Goal: Navigation & Orientation: Find specific page/section

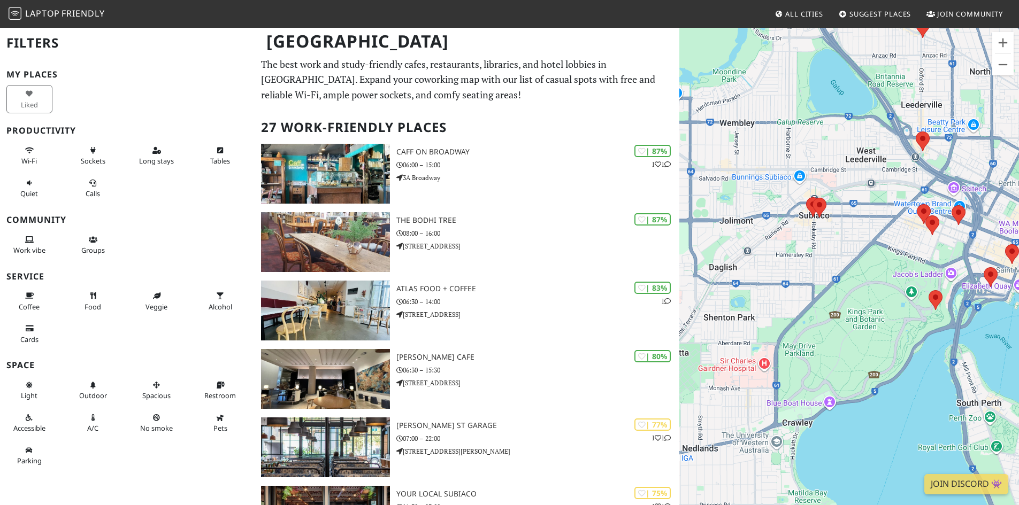
drag, startPoint x: 873, startPoint y: 261, endPoint x: 849, endPoint y: 275, distance: 28.5
click at [849, 275] on div at bounding box center [849, 279] width 340 height 505
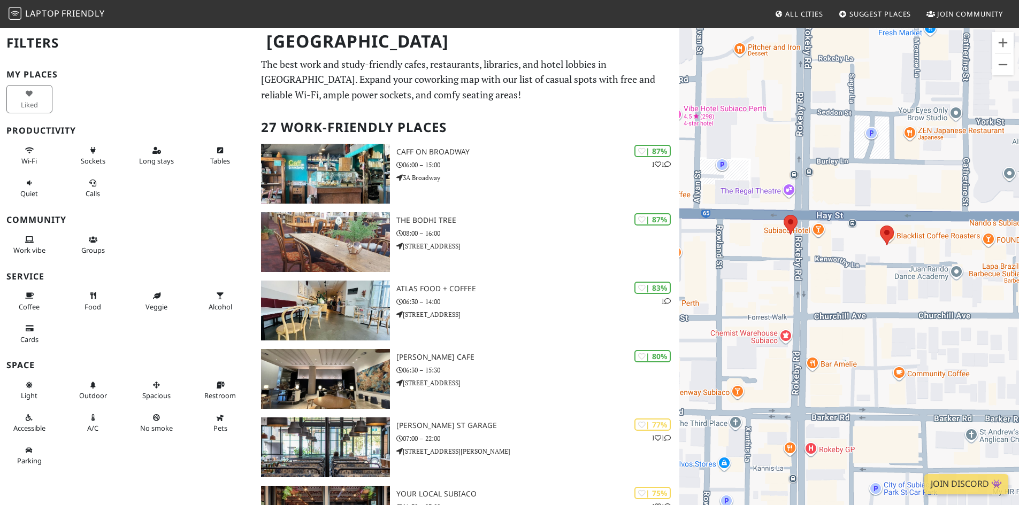
drag, startPoint x: 757, startPoint y: 262, endPoint x: 772, endPoint y: 271, distance: 17.2
click at [772, 271] on div at bounding box center [849, 279] width 340 height 505
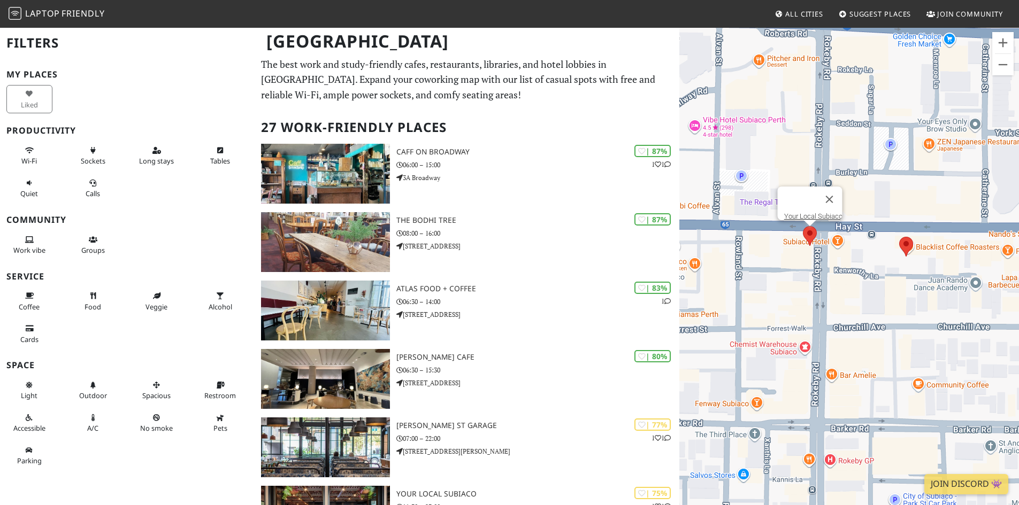
click at [803, 226] on area at bounding box center [803, 226] width 0 height 0
click at [928, 251] on div "Your Local Subiaco" at bounding box center [849, 279] width 340 height 505
click at [928, 249] on div "Your Local Subiaco" at bounding box center [849, 279] width 340 height 505
click at [899, 237] on area at bounding box center [899, 237] width 0 height 0
click at [895, 223] on link "Blacklist Coffee Roasters" at bounding box center [909, 227] width 76 height 8
